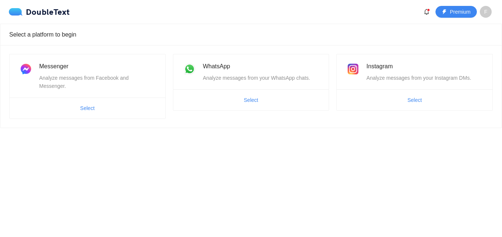
click at [0, 189] on html "DoubleText Premium F Select a platform to begin Messenger Analyze messages from…" at bounding box center [251, 118] width 502 height 237
click at [95, 102] on button "Select" at bounding box center [87, 108] width 26 height 12
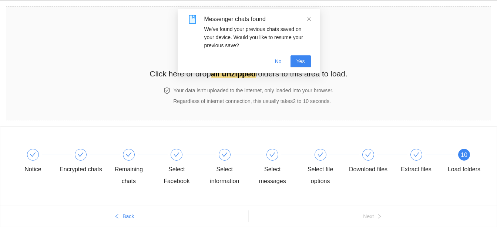
scroll to position [42, 0]
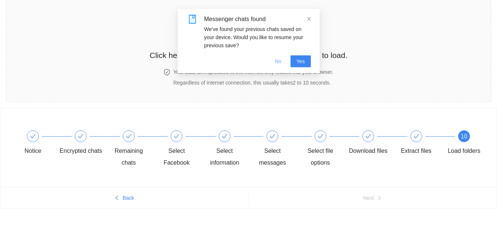
click at [277, 64] on span "No" at bounding box center [278, 61] width 7 height 8
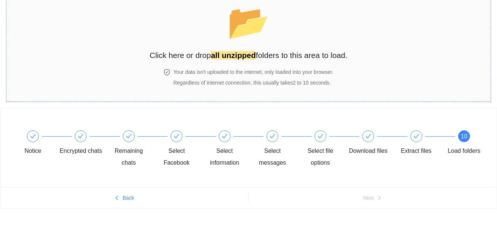
click at [190, 81] on span "Regardless of internet connection, this usually takes 2 to 10 seconds ." at bounding box center [252, 83] width 158 height 6
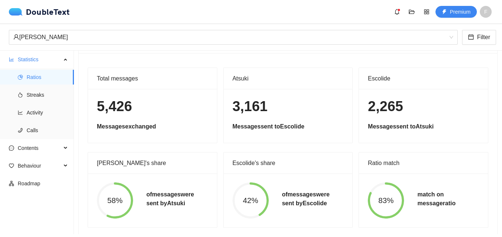
scroll to position [39, 0]
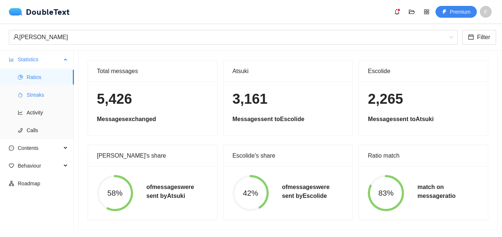
click at [42, 93] on span "Streaks" at bounding box center [47, 95] width 41 height 15
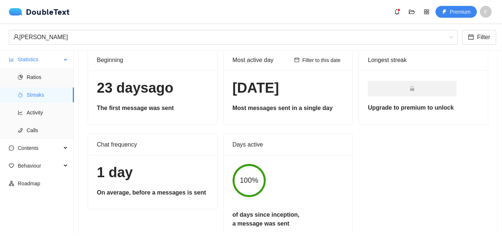
scroll to position [33, 0]
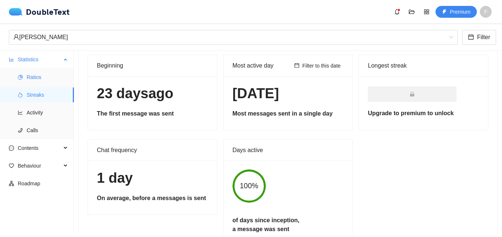
click at [36, 73] on span "Ratios" at bounding box center [47, 77] width 41 height 15
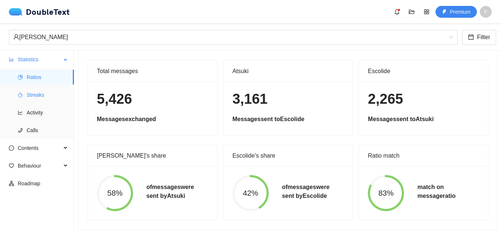
click at [39, 97] on span "Streaks" at bounding box center [47, 95] width 41 height 15
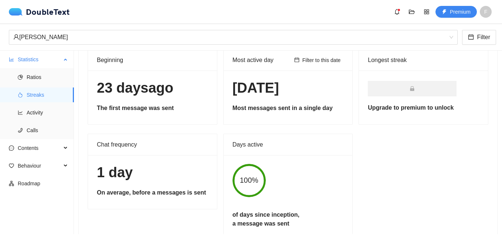
scroll to position [33, 0]
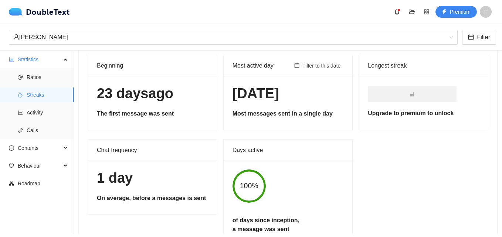
click at [151, 101] on h1 "[DATE]" at bounding box center [152, 93] width 111 height 17
click at [138, 103] on div "[DATE] The first message was sent" at bounding box center [152, 103] width 129 height 54
click at [43, 116] on span "Activity" at bounding box center [47, 112] width 41 height 15
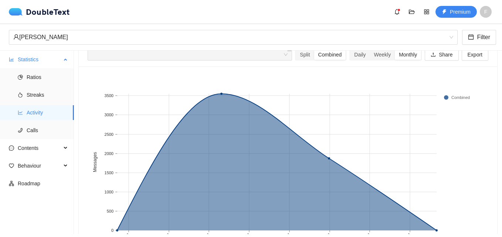
scroll to position [39, 0]
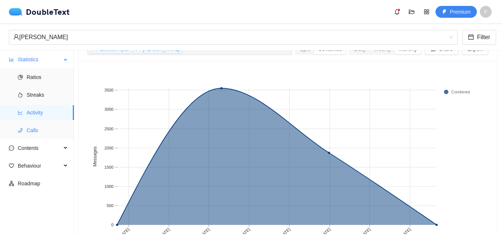
click at [43, 129] on span "Calls" at bounding box center [47, 130] width 41 height 15
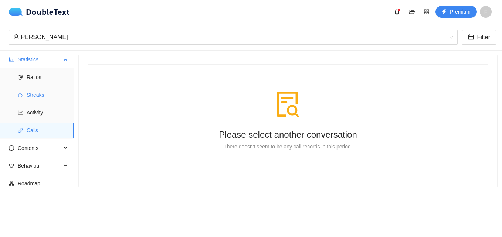
click at [43, 99] on span "Streaks" at bounding box center [47, 95] width 41 height 15
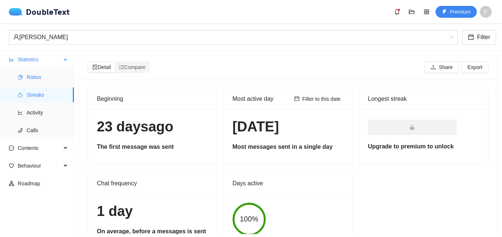
click at [43, 77] on span "Ratios" at bounding box center [47, 77] width 41 height 15
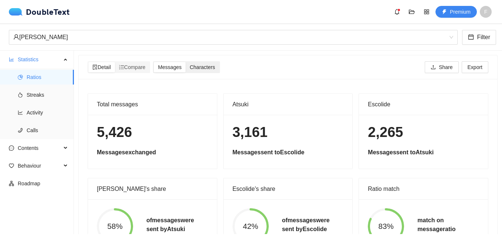
click at [202, 64] on span "Characters" at bounding box center [202, 67] width 25 height 6
click at [186, 62] on input "Characters" at bounding box center [186, 62] width 0 height 0
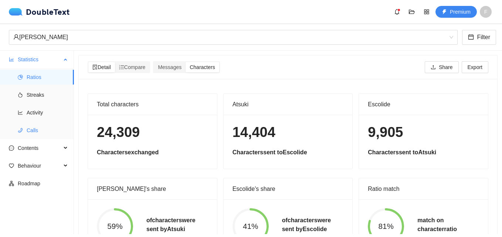
click at [28, 128] on span "Calls" at bounding box center [47, 130] width 41 height 15
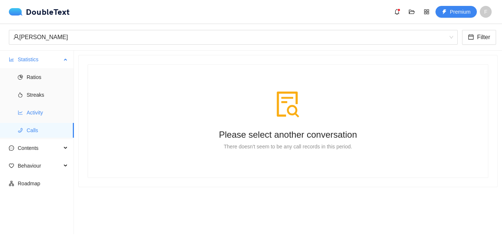
click at [42, 114] on span "Activity" at bounding box center [47, 112] width 41 height 15
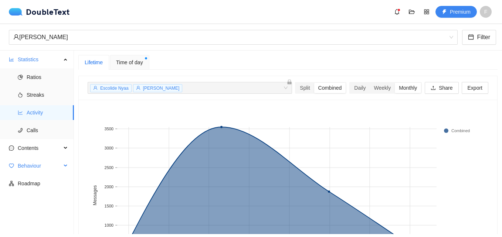
click at [36, 171] on span "Behaviour" at bounding box center [40, 166] width 44 height 15
click at [41, 183] on span "Engagement" at bounding box center [47, 183] width 41 height 15
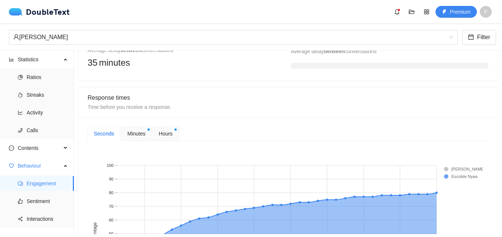
scroll to position [296, 0]
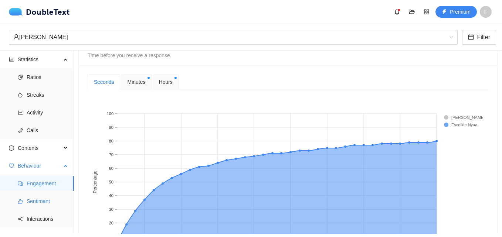
click at [31, 200] on span "Sentiment" at bounding box center [47, 201] width 41 height 15
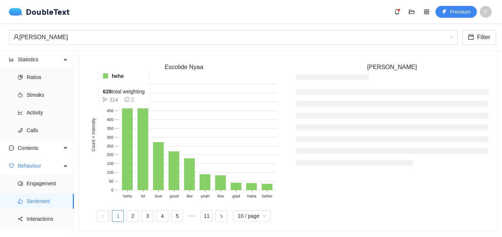
scroll to position [148, 0]
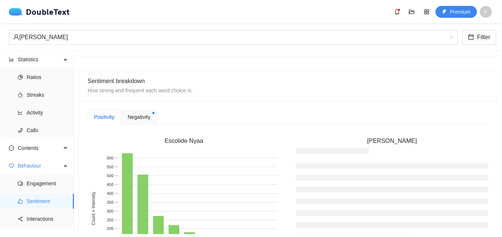
click at [136, 115] on span "Negativity" at bounding box center [139, 117] width 23 height 8
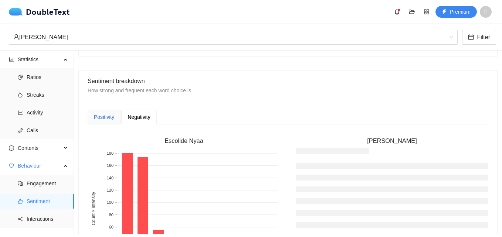
click at [106, 115] on div "Positivity" at bounding box center [104, 117] width 20 height 8
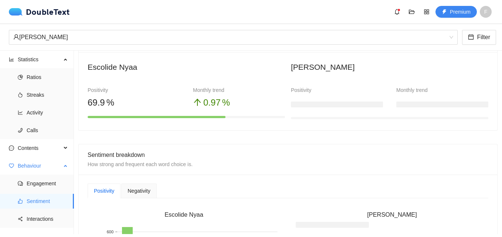
scroll to position [10, 0]
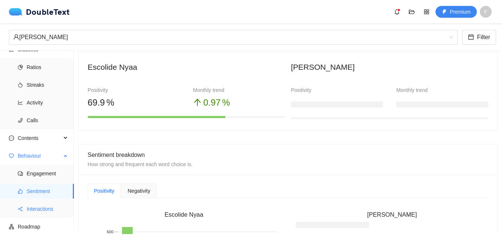
click at [38, 211] on span "Interactions" at bounding box center [47, 209] width 41 height 15
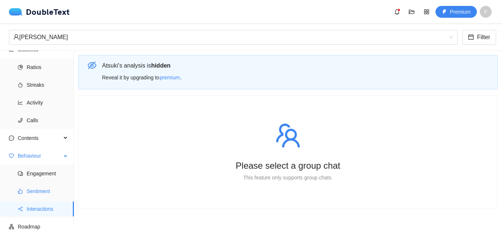
click at [35, 195] on span "Sentiment" at bounding box center [47, 191] width 41 height 15
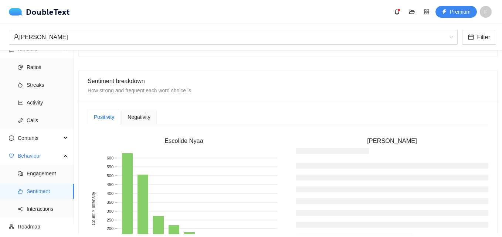
scroll to position [74, 0]
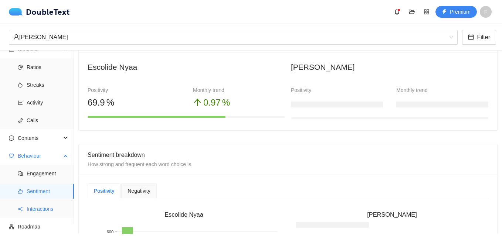
click at [35, 206] on span "Interactions" at bounding box center [47, 209] width 41 height 15
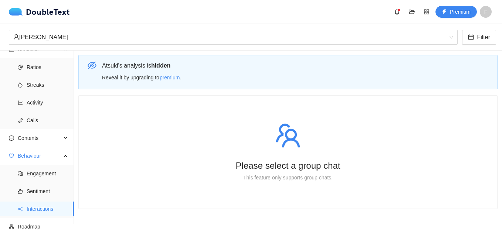
click at [148, 63] on span "[PERSON_NAME] 's analysis is hidden" at bounding box center [136, 66] width 68 height 6
click at [26, 227] on span "Roadmap" at bounding box center [43, 227] width 50 height 15
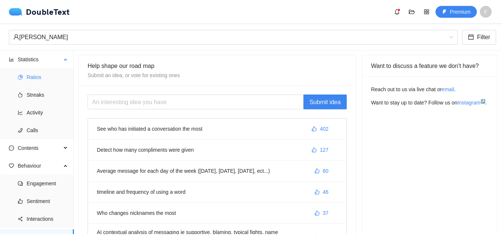
click at [38, 82] on span "Ratios" at bounding box center [47, 77] width 41 height 15
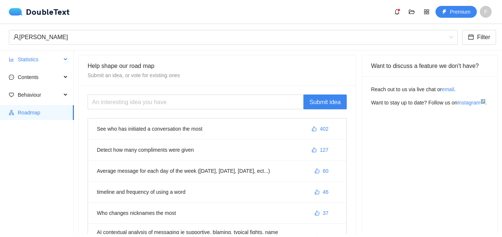
click at [44, 57] on span "Statistics" at bounding box center [40, 59] width 44 height 15
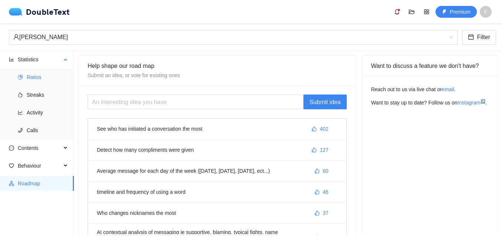
click at [44, 81] on span "Ratios" at bounding box center [47, 77] width 41 height 15
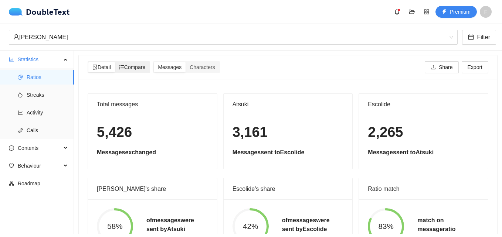
click at [140, 70] on span "Compare" at bounding box center [132, 67] width 27 height 6
click at [115, 62] on input "Compare" at bounding box center [115, 62] width 0 height 0
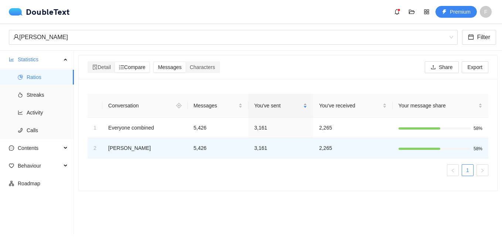
click at [280, 104] on span "You've sent" at bounding box center [277, 106] width 47 height 8
click at [434, 102] on span "Your message share" at bounding box center [438, 106] width 78 height 8
click at [177, 67] on span "Messages" at bounding box center [170, 67] width 24 height 6
click at [154, 62] on input "Messages" at bounding box center [154, 62] width 0 height 0
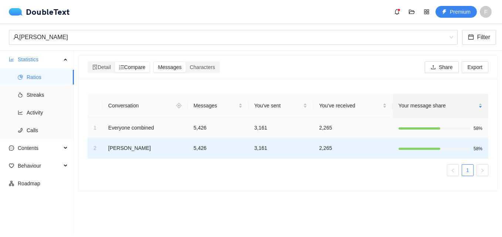
click at [128, 139] on td "[PERSON_NAME]" at bounding box center [144, 148] width 85 height 20
click at [124, 146] on td "[PERSON_NAME]" at bounding box center [144, 148] width 85 height 20
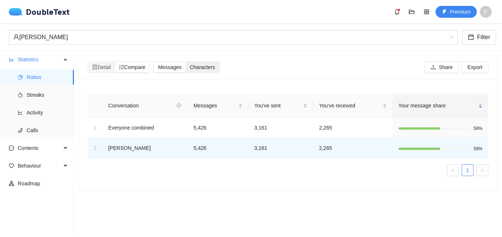
click at [204, 71] on div "Characters" at bounding box center [202, 67] width 33 height 10
click at [186, 62] on input "Characters" at bounding box center [186, 62] width 0 height 0
click at [176, 69] on span "Messages" at bounding box center [170, 67] width 24 height 6
click at [154, 62] on input "Messages" at bounding box center [154, 62] width 0 height 0
click at [142, 68] on span "Compare" at bounding box center [132, 67] width 27 height 6
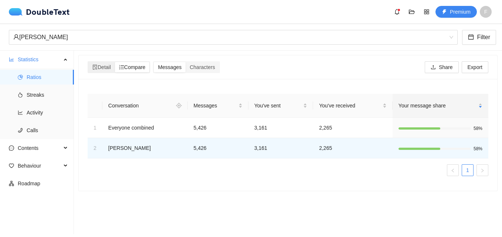
click at [115, 62] on input "Compare" at bounding box center [115, 62] width 0 height 0
click at [102, 66] on span "Detail" at bounding box center [101, 67] width 18 height 6
click at [88, 62] on input "Detail" at bounding box center [88, 62] width 0 height 0
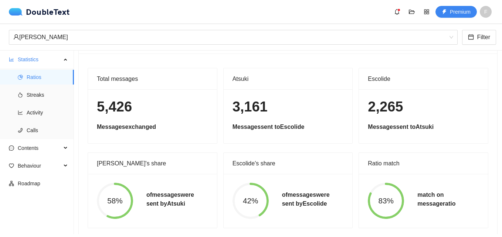
scroll to position [39, 0]
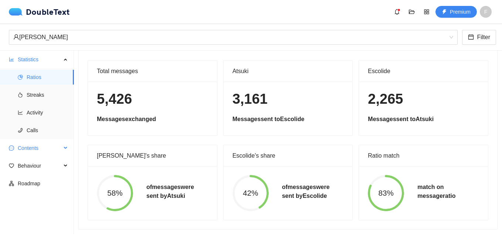
click at [35, 150] on span "Contents" at bounding box center [40, 148] width 44 height 15
click at [46, 171] on span "Word Cloud" at bounding box center [47, 166] width 41 height 15
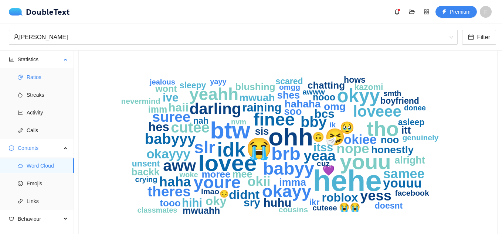
click at [48, 82] on span "Ratios" at bounding box center [47, 77] width 41 height 15
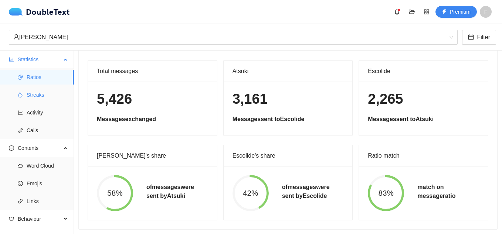
click at [40, 98] on span "Streaks" at bounding box center [47, 95] width 41 height 15
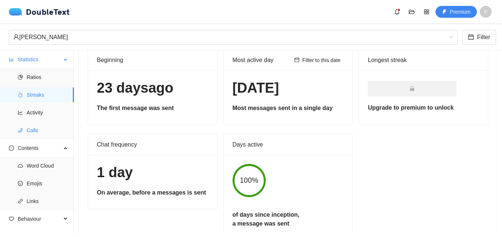
scroll to position [33, 0]
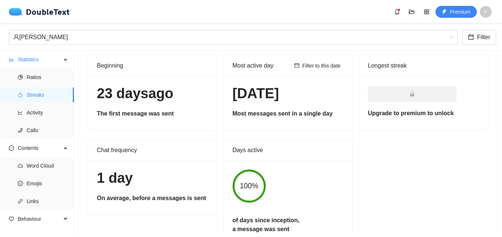
click at [133, 176] on h1 "1 day" at bounding box center [152, 178] width 111 height 17
click at [131, 189] on div "1 day On average, before a messages is sent" at bounding box center [152, 188] width 129 height 54
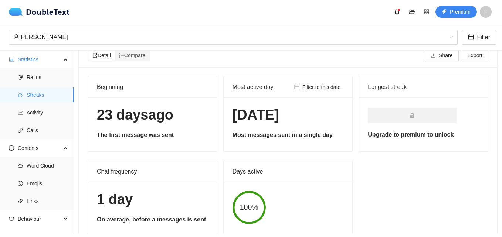
scroll to position [0, 0]
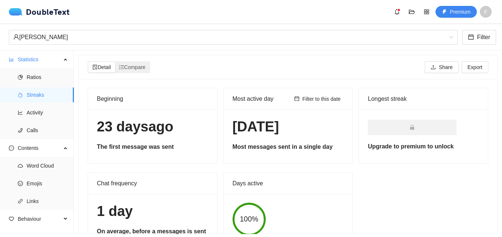
click at [107, 69] on span "Detail" at bounding box center [101, 67] width 18 height 6
click at [88, 62] on input "Detail" at bounding box center [88, 62] width 0 height 0
click at [30, 73] on span "Ratios" at bounding box center [47, 77] width 41 height 15
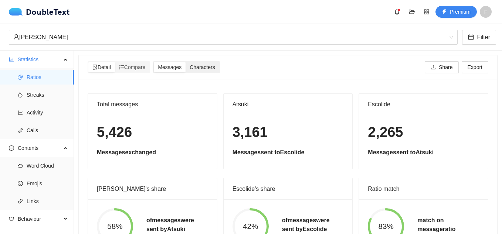
click at [209, 63] on div "Characters" at bounding box center [202, 67] width 33 height 10
click at [186, 62] on input "Characters" at bounding box center [186, 62] width 0 height 0
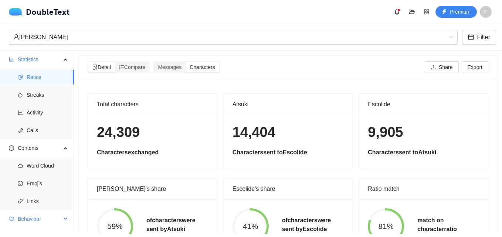
click at [41, 214] on span "Behaviour" at bounding box center [40, 219] width 44 height 15
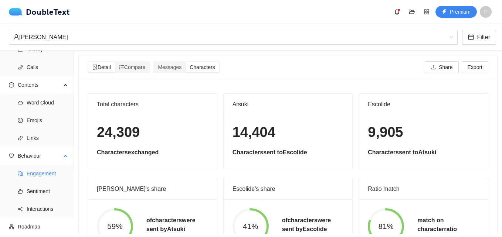
click at [40, 176] on span "Engagement" at bounding box center [47, 173] width 41 height 15
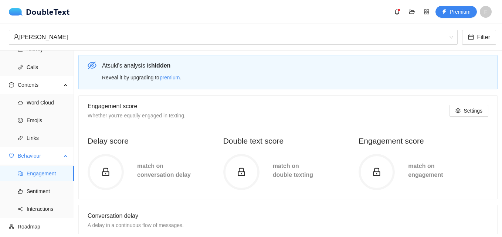
click at [45, 176] on span "Engagement" at bounding box center [47, 173] width 41 height 15
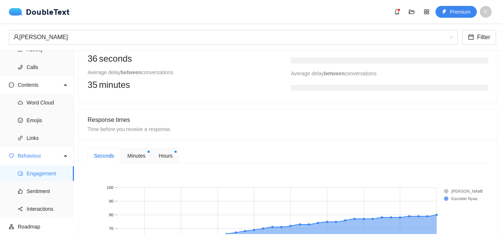
scroll to position [296, 0]
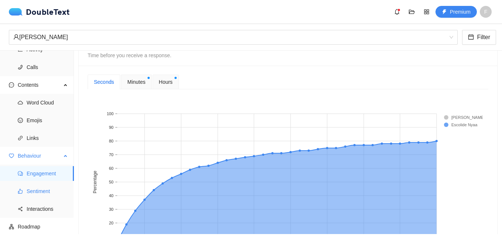
click at [44, 196] on span "Sentiment" at bounding box center [47, 191] width 41 height 15
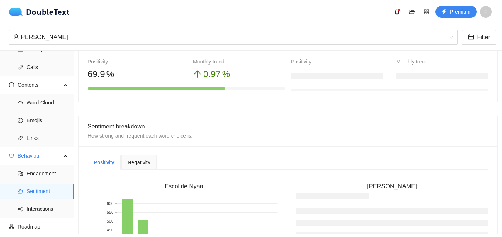
scroll to position [74, 0]
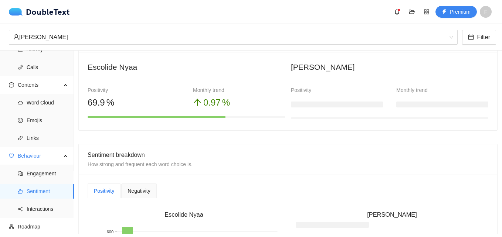
click at [137, 187] on div "Negativity" at bounding box center [139, 191] width 23 height 8
click at [139, 193] on span "Negativity" at bounding box center [139, 191] width 23 height 5
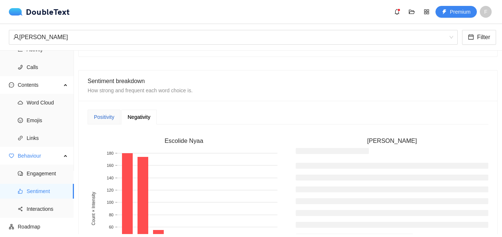
click at [103, 116] on div "Positivity" at bounding box center [104, 117] width 20 height 8
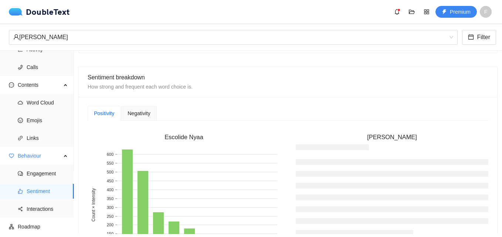
scroll to position [0, 0]
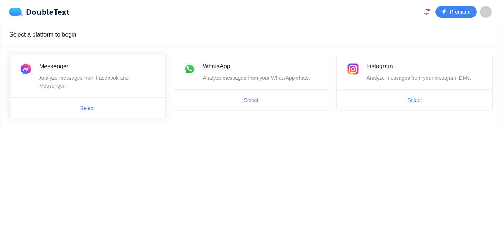
click at [109, 102] on span "Select" at bounding box center [88, 108] width 156 height 12
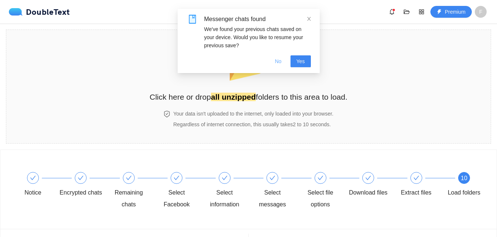
click at [280, 62] on span "No" at bounding box center [278, 61] width 7 height 8
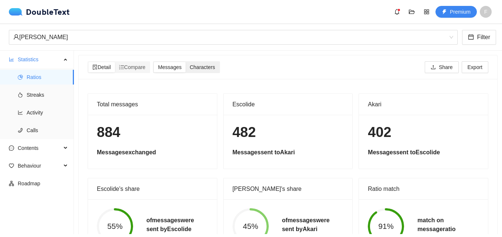
click at [199, 70] on span "Characters" at bounding box center [202, 67] width 25 height 6
click at [186, 62] on input "Characters" at bounding box center [186, 62] width 0 height 0
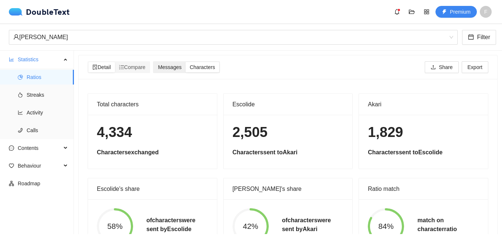
click at [182, 68] on span "Messages" at bounding box center [170, 67] width 24 height 6
click at [154, 62] on input "Messages" at bounding box center [154, 62] width 0 height 0
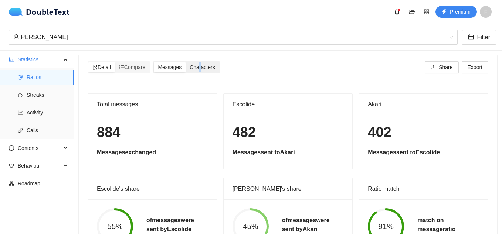
click at [202, 67] on span "Characters" at bounding box center [202, 67] width 25 height 6
